Goal: Task Accomplishment & Management: Use online tool/utility

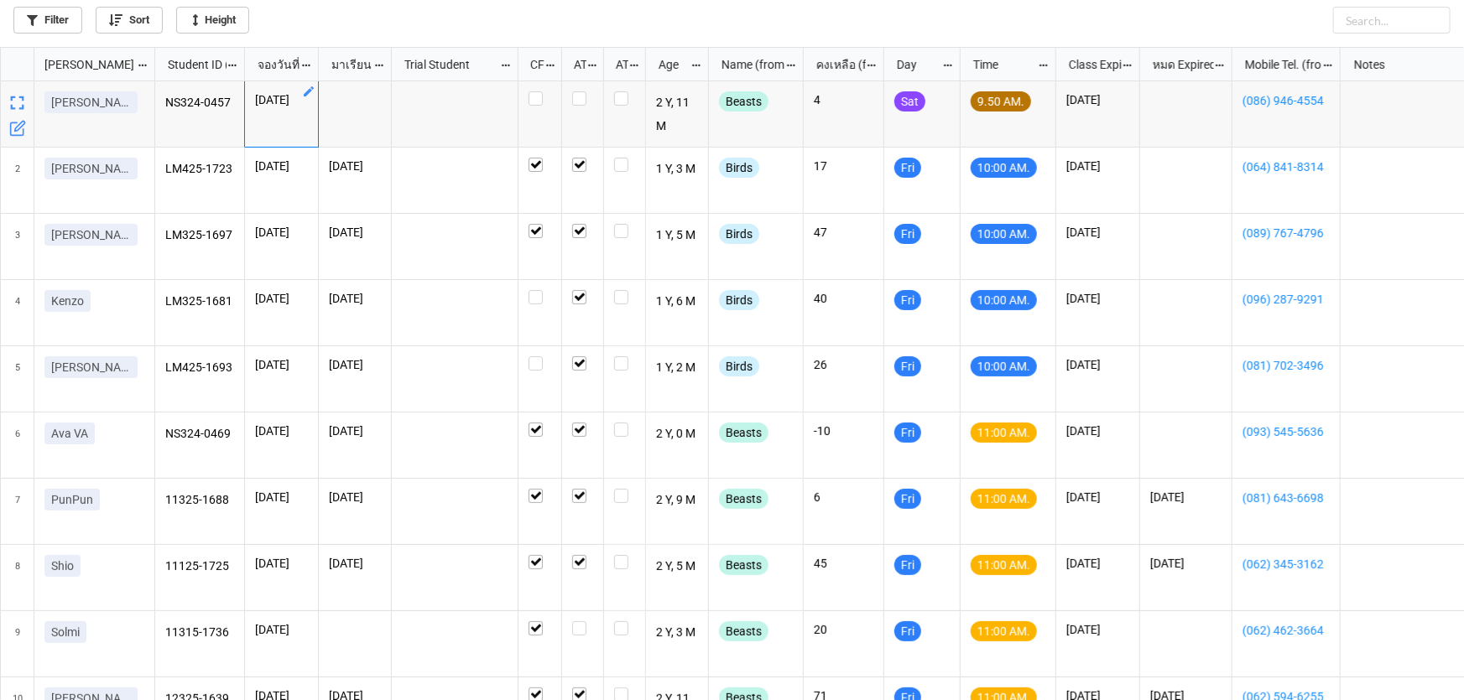
click at [306, 94] on icon "grid" at bounding box center [309, 91] width 10 height 10
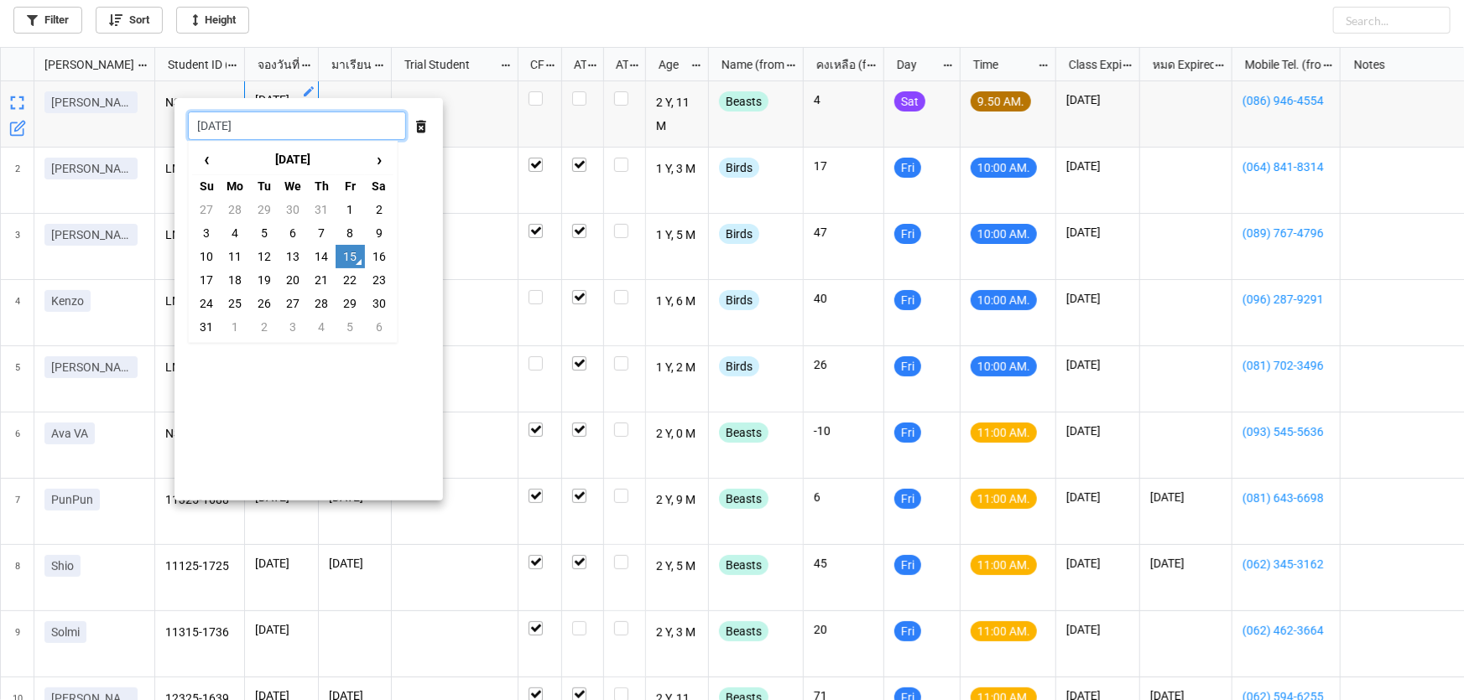
click at [268, 125] on input "[DATE]" at bounding box center [297, 126] width 218 height 29
click at [377, 253] on td "16" at bounding box center [379, 256] width 29 height 23
type input "[DATE]"
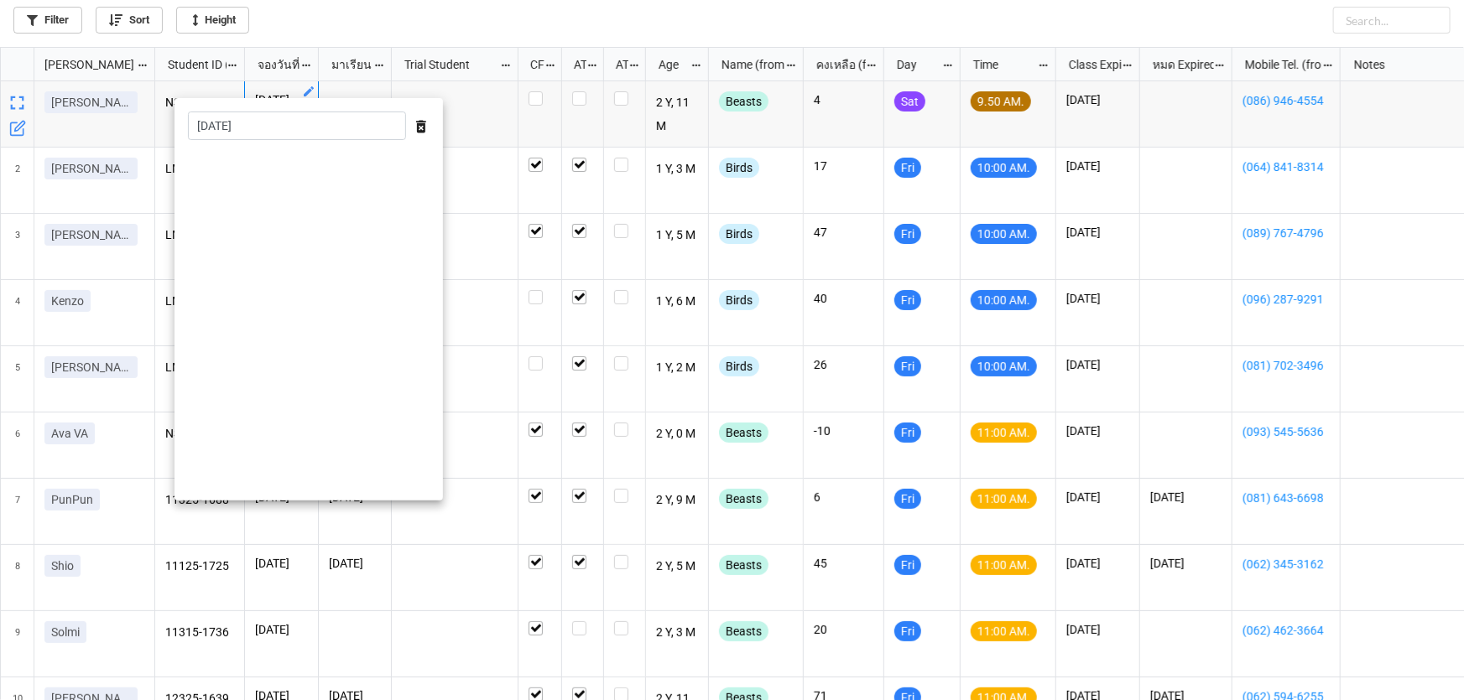
click at [474, 202] on div at bounding box center [732, 350] width 1464 height 700
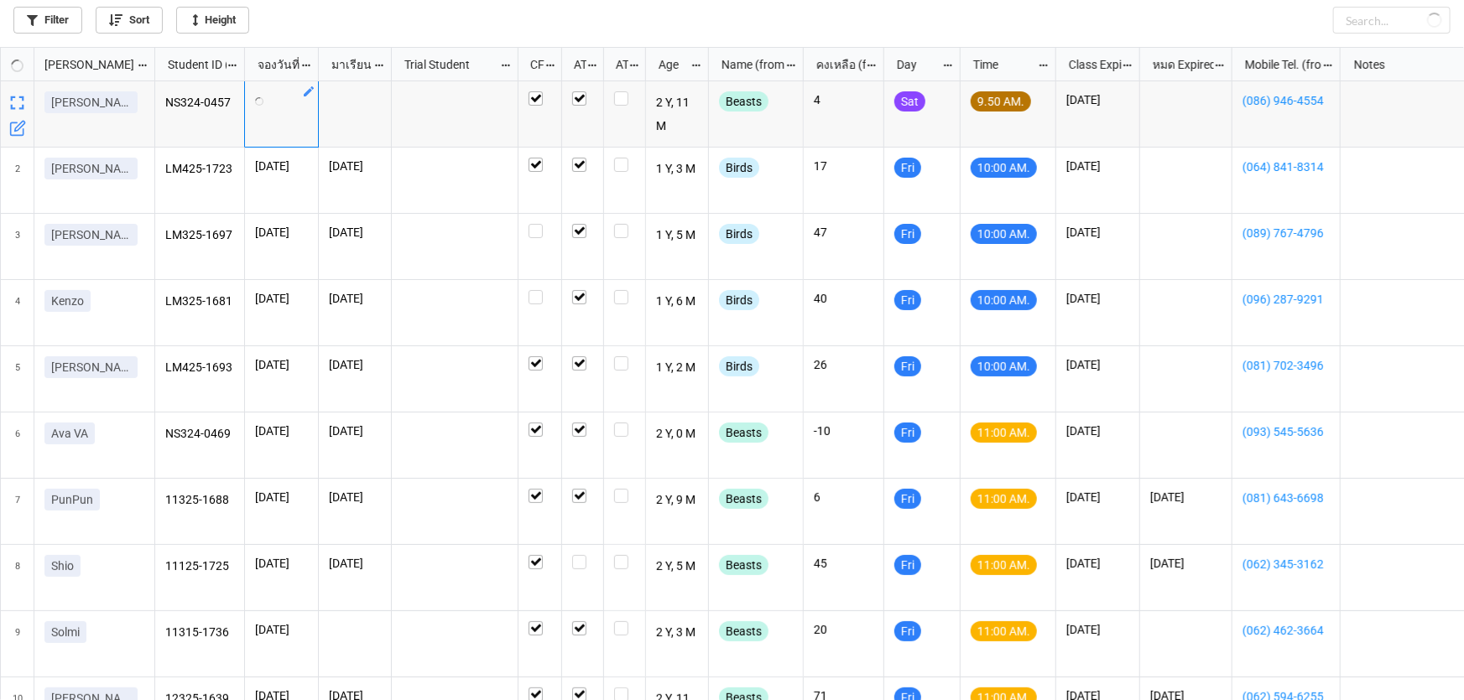
checkbox input "false"
checkbox input "true"
checkbox input "false"
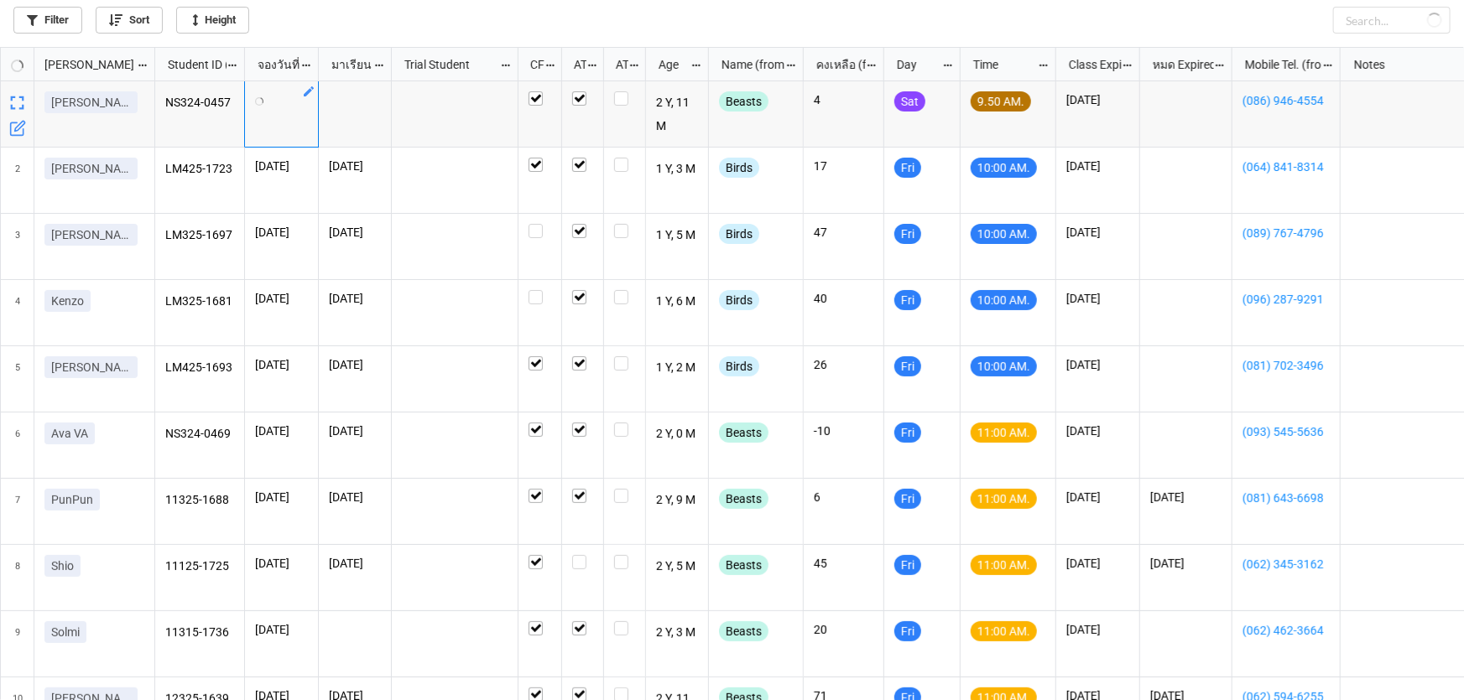
checkbox input "true"
